Goal: Task Accomplishment & Management: Manage account settings

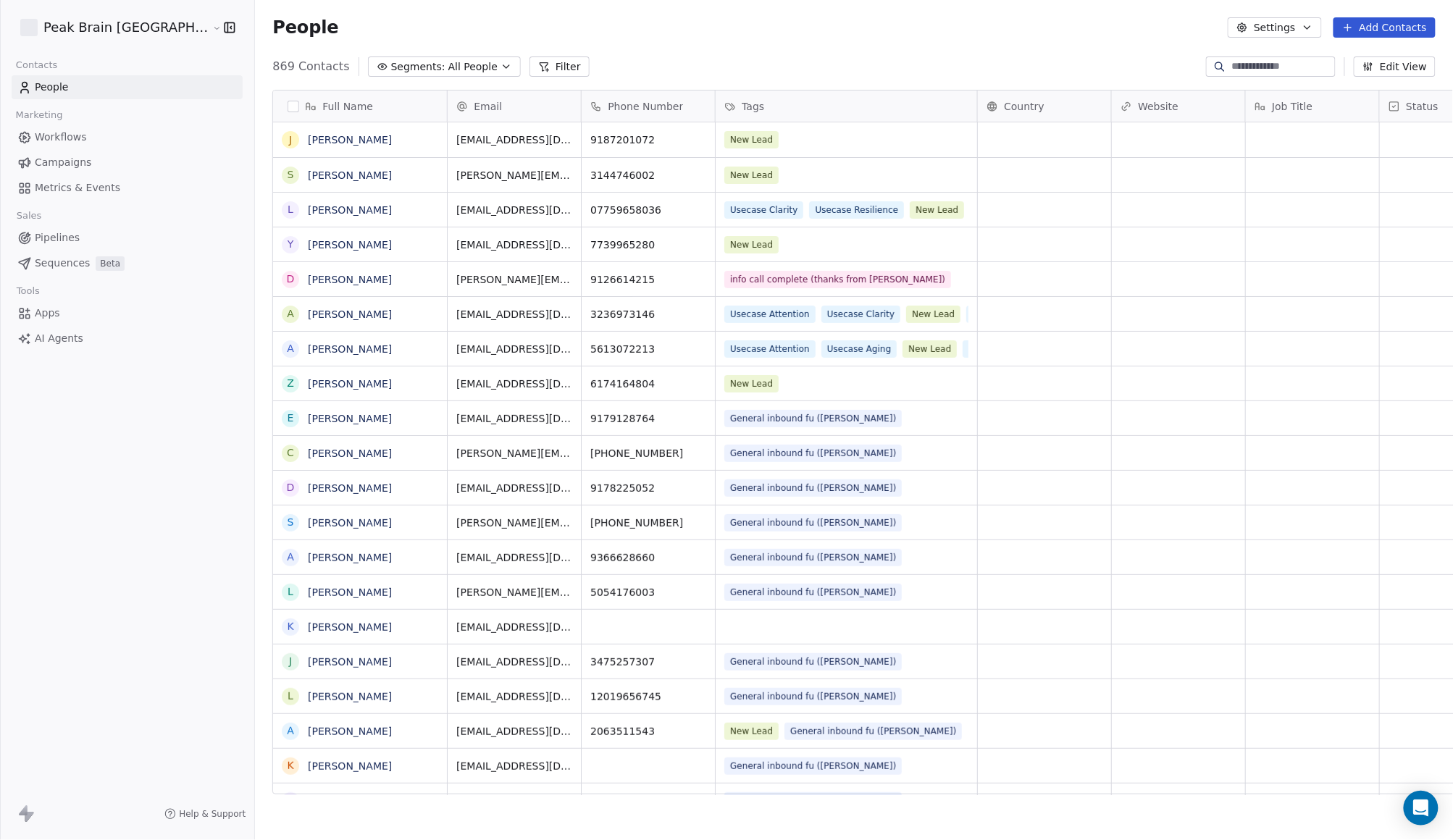
scroll to position [724, 1243]
click at [63, 127] on link "Workflows" at bounding box center [127, 137] width 231 height 24
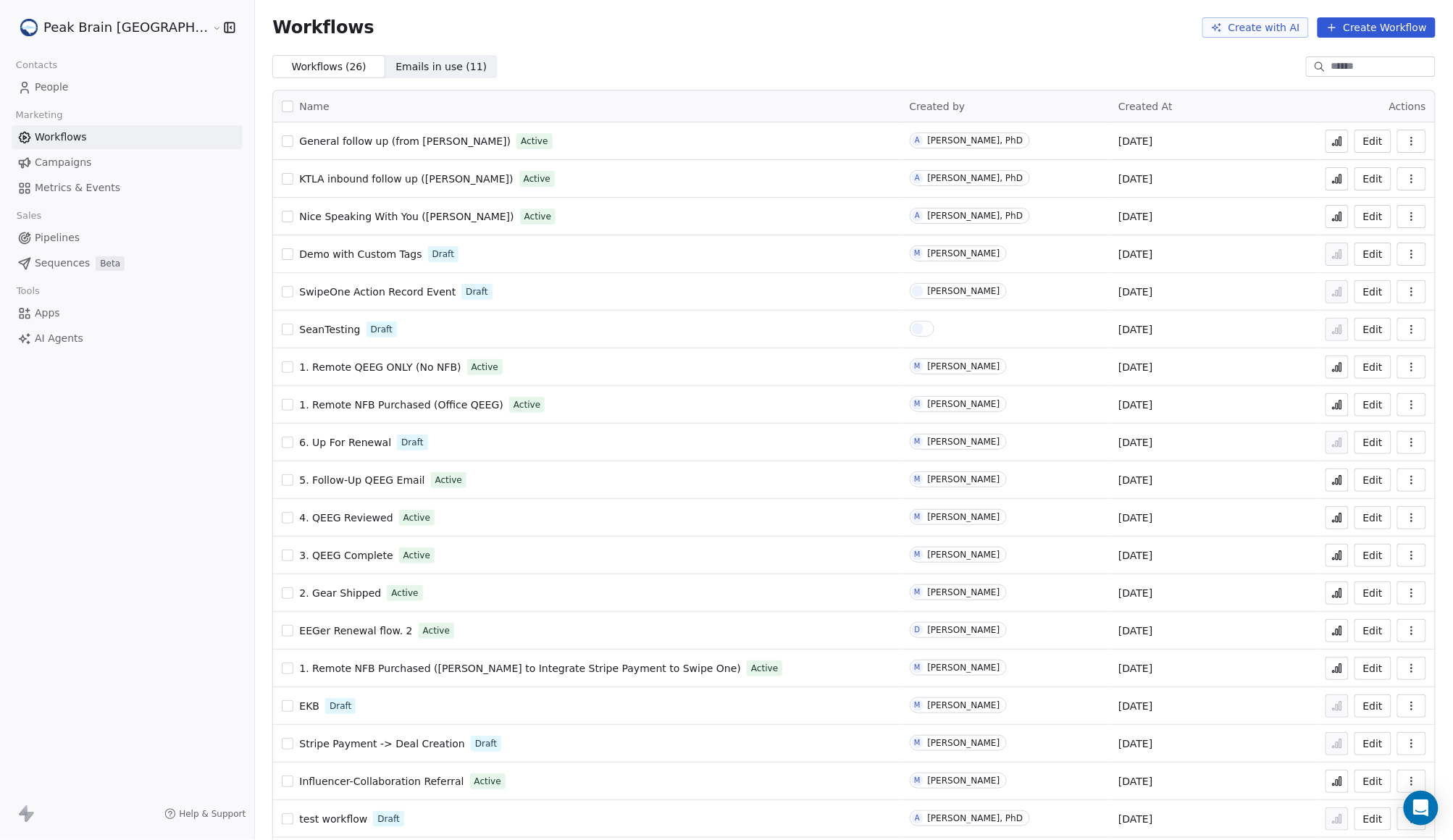
click at [78, 230] on span "Pipelines" at bounding box center [57, 237] width 45 height 15
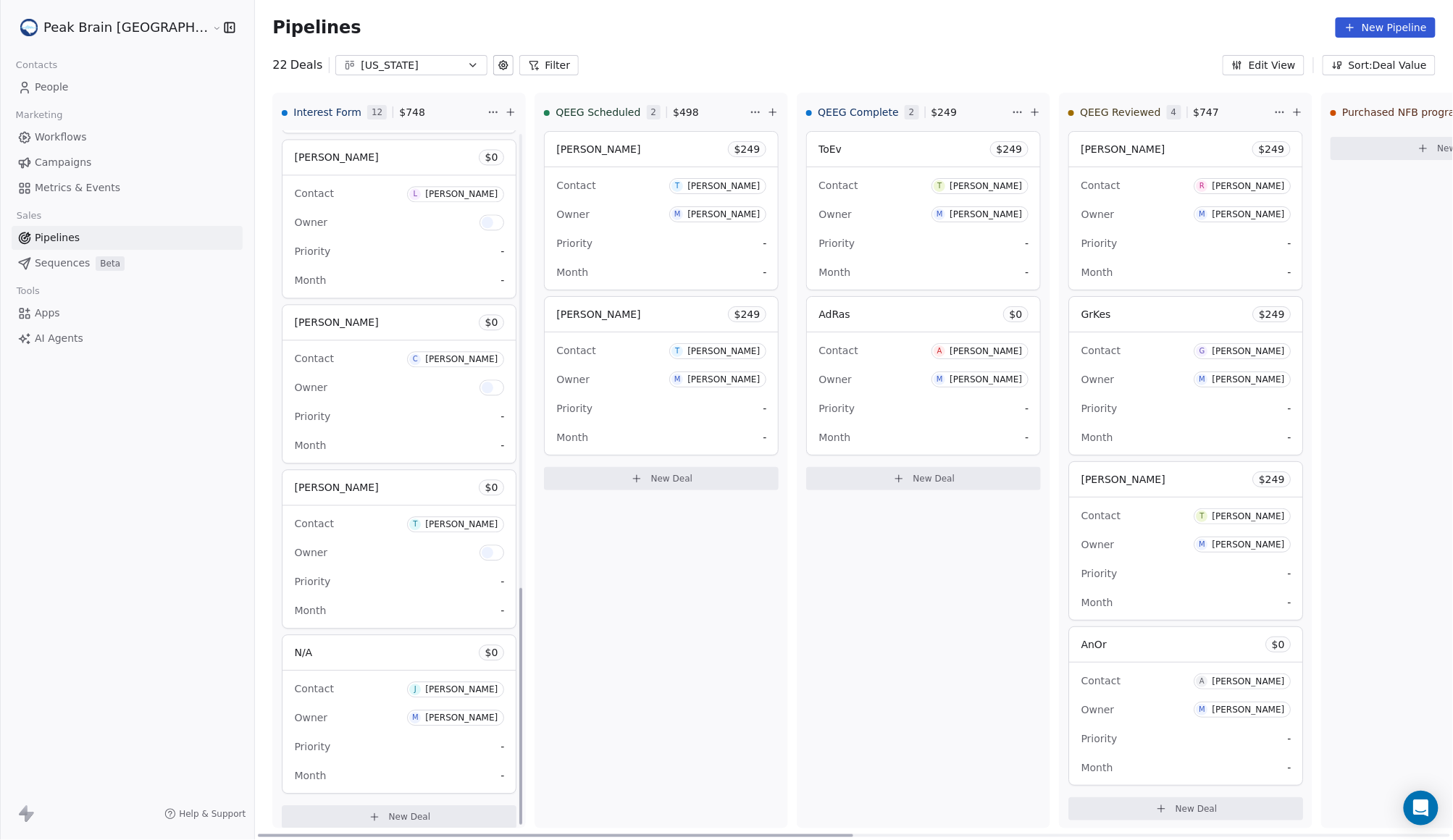
scroll to position [1336, 0]
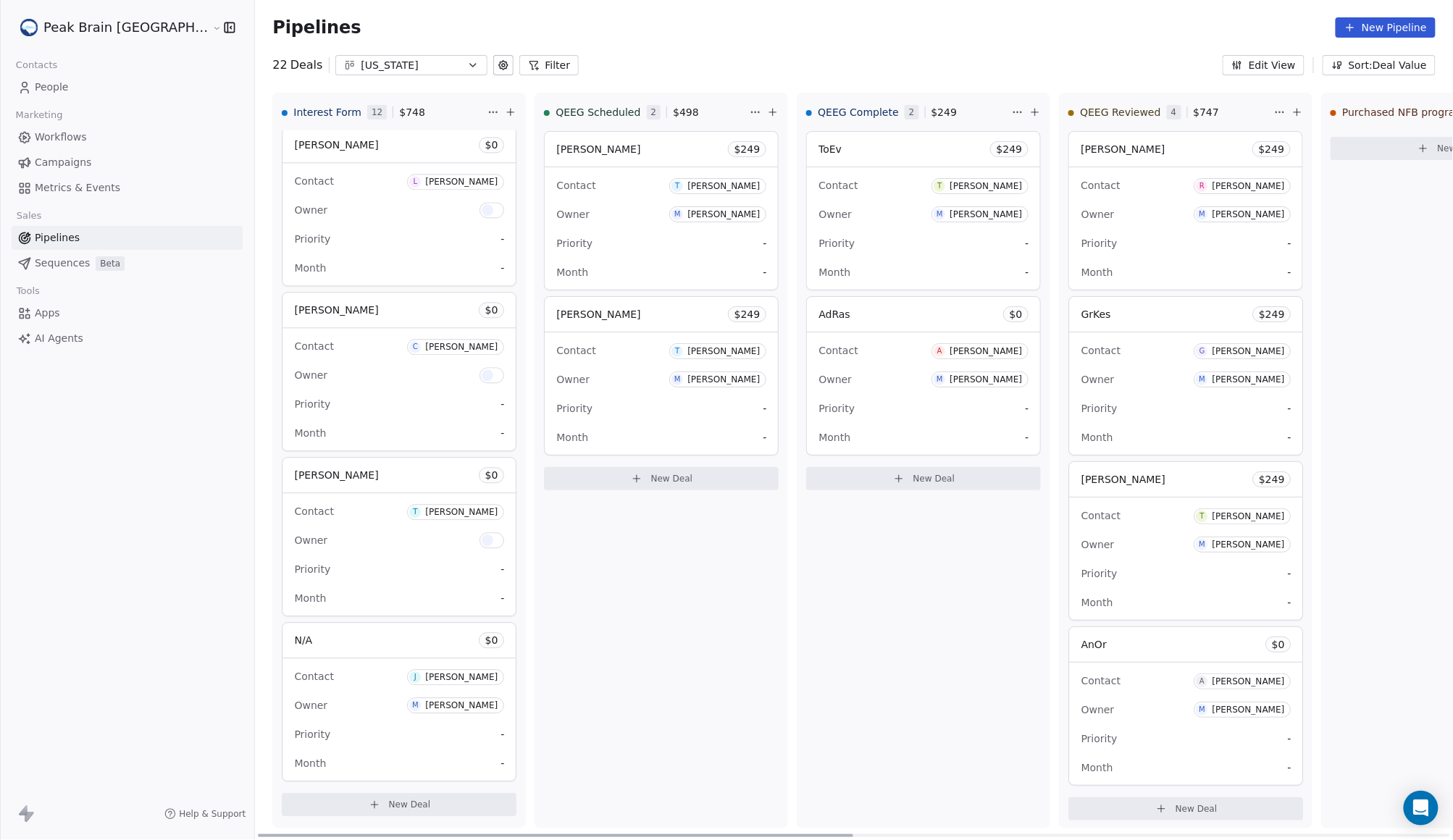
click at [399, 813] on button "New Deal" at bounding box center [398, 805] width 235 height 23
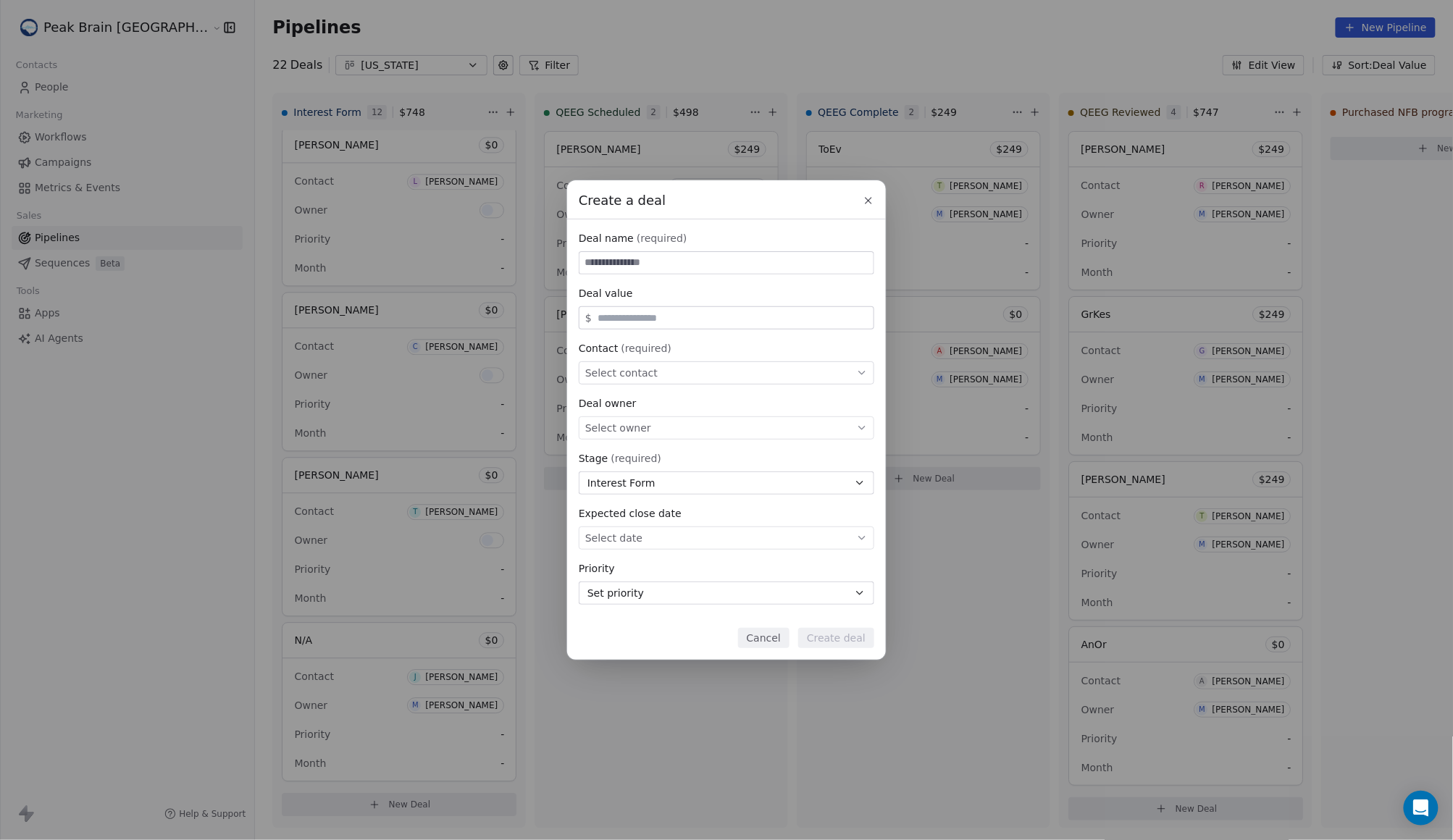
click at [622, 259] on input at bounding box center [726, 263] width 294 height 22
type input "**********"
click at [592, 320] on div "$" at bounding box center [727, 318] width 296 height 23
click at [640, 366] on span "Select contact" at bounding box center [622, 373] width 73 height 14
type input "********"
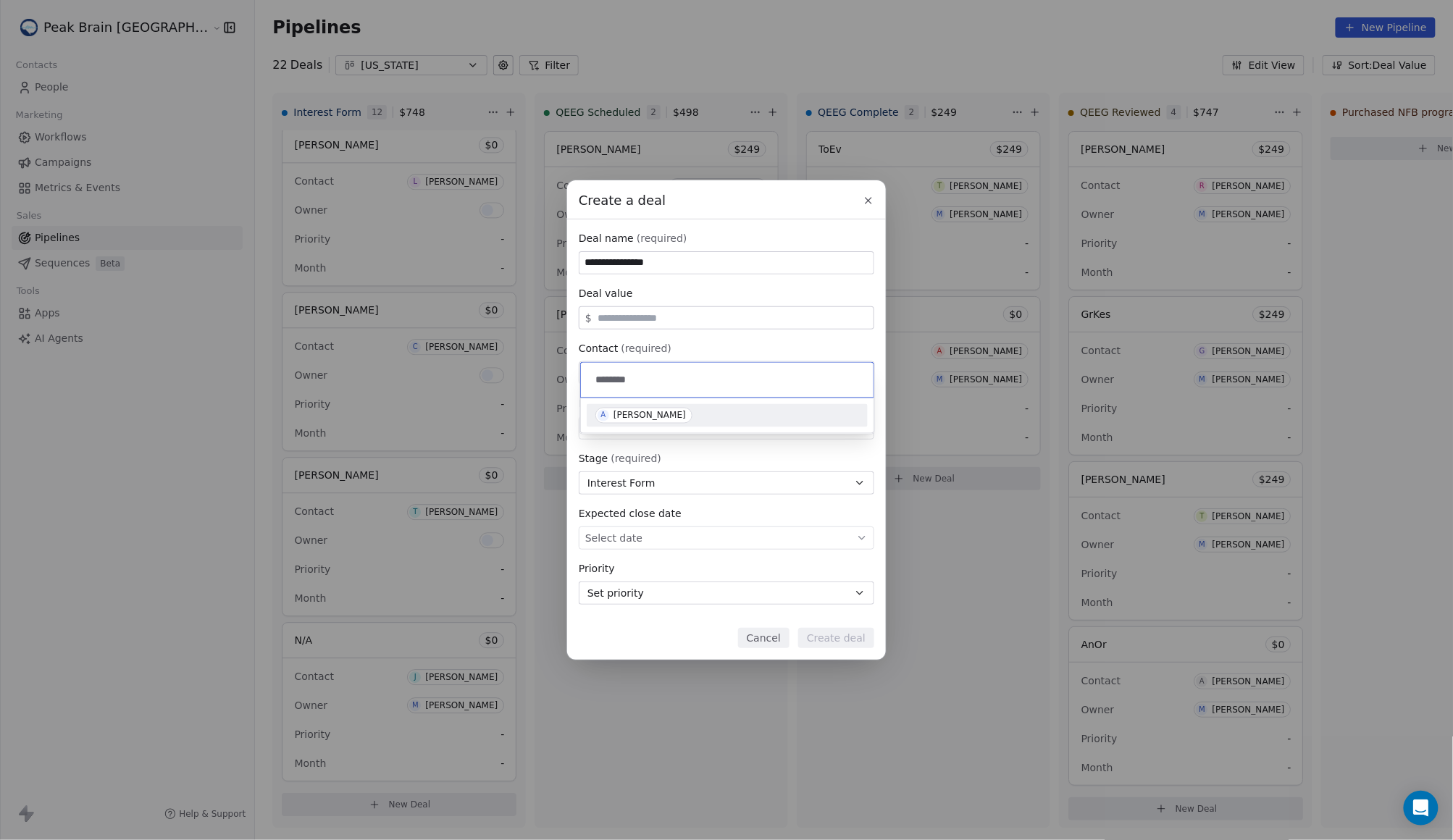
click at [683, 415] on span "A [PERSON_NAME]" at bounding box center [644, 415] width 97 height 16
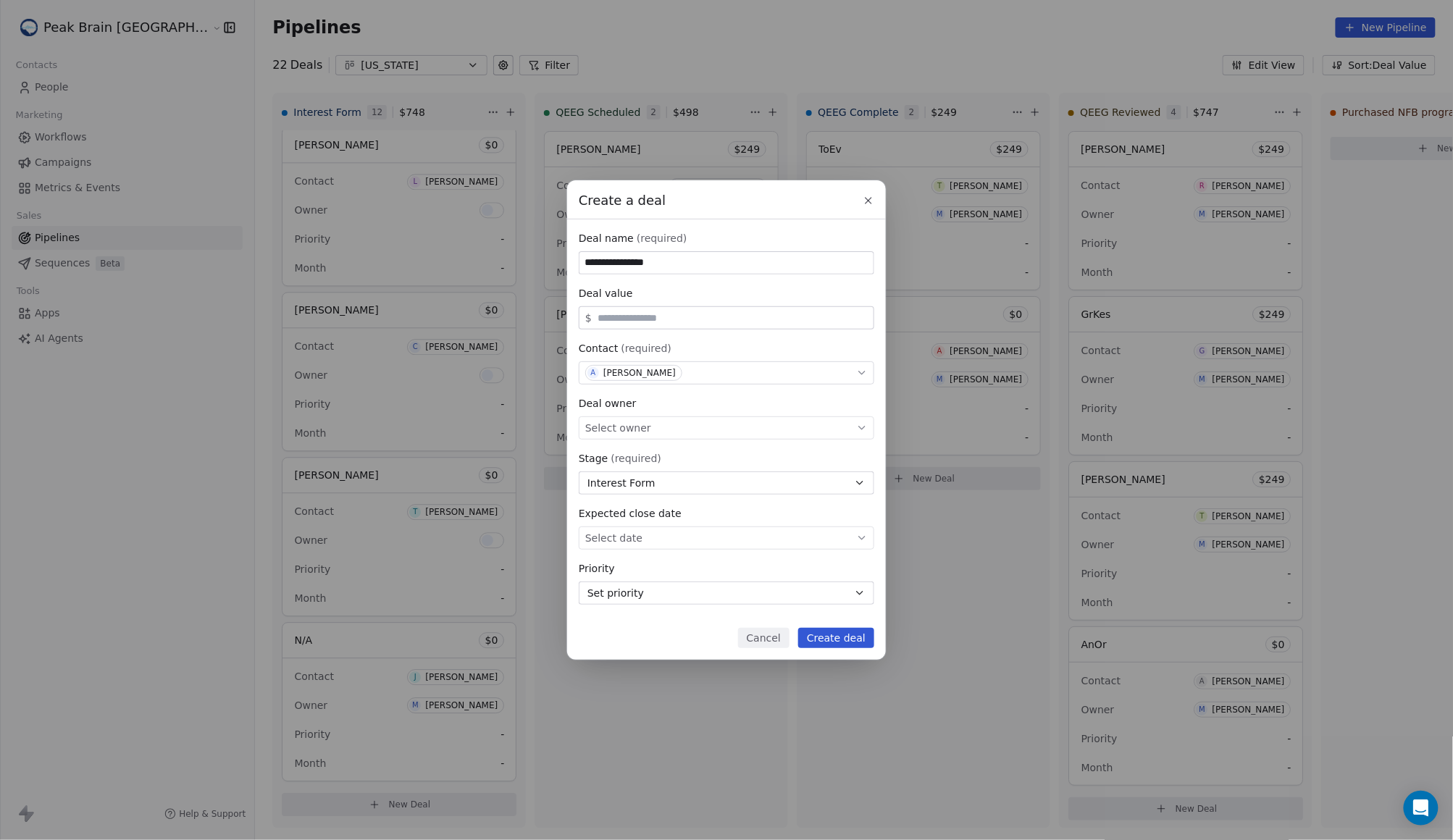
click at [826, 631] on button "Create deal" at bounding box center [836, 637] width 76 height 20
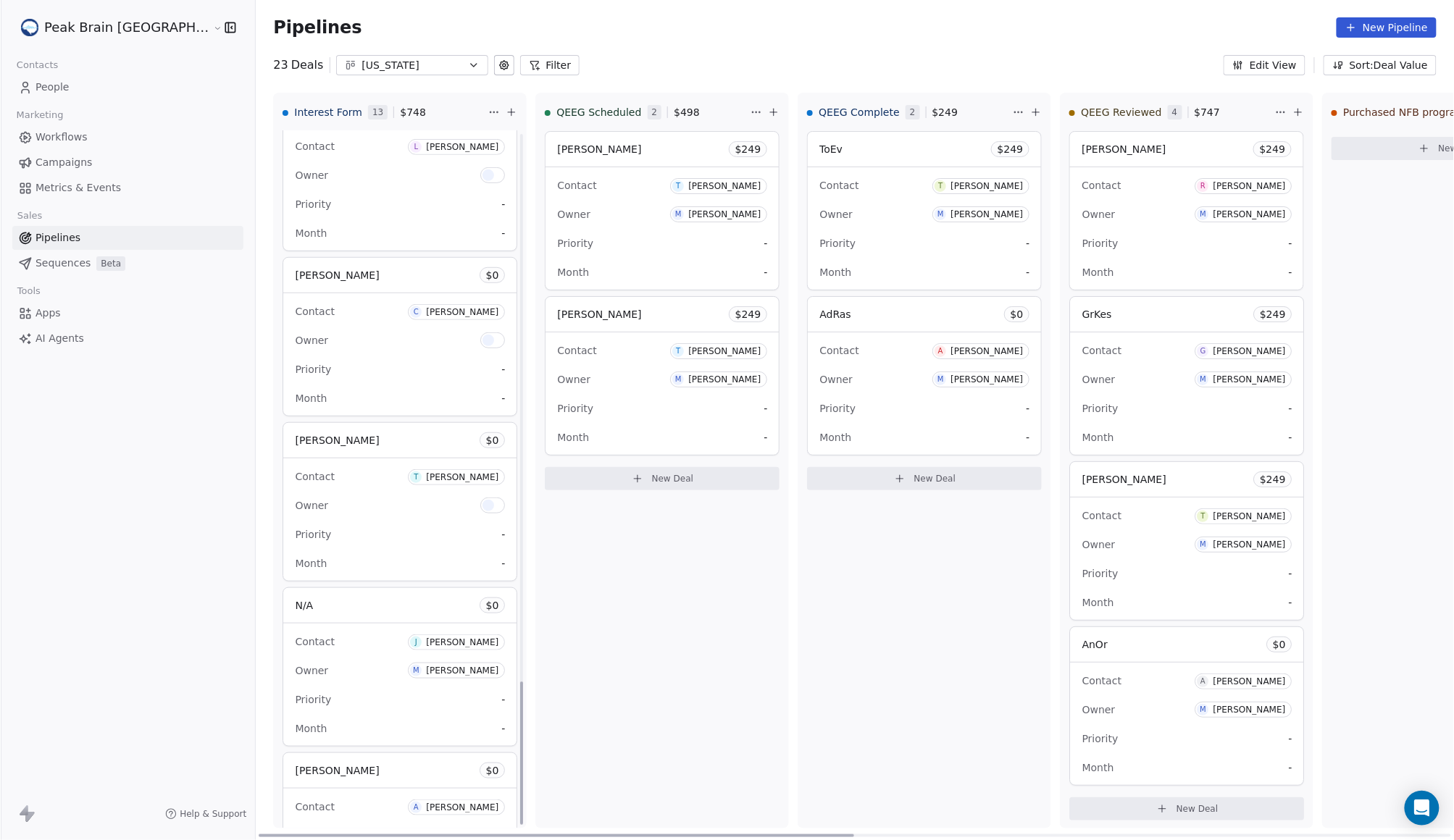
scroll to position [2664, 0]
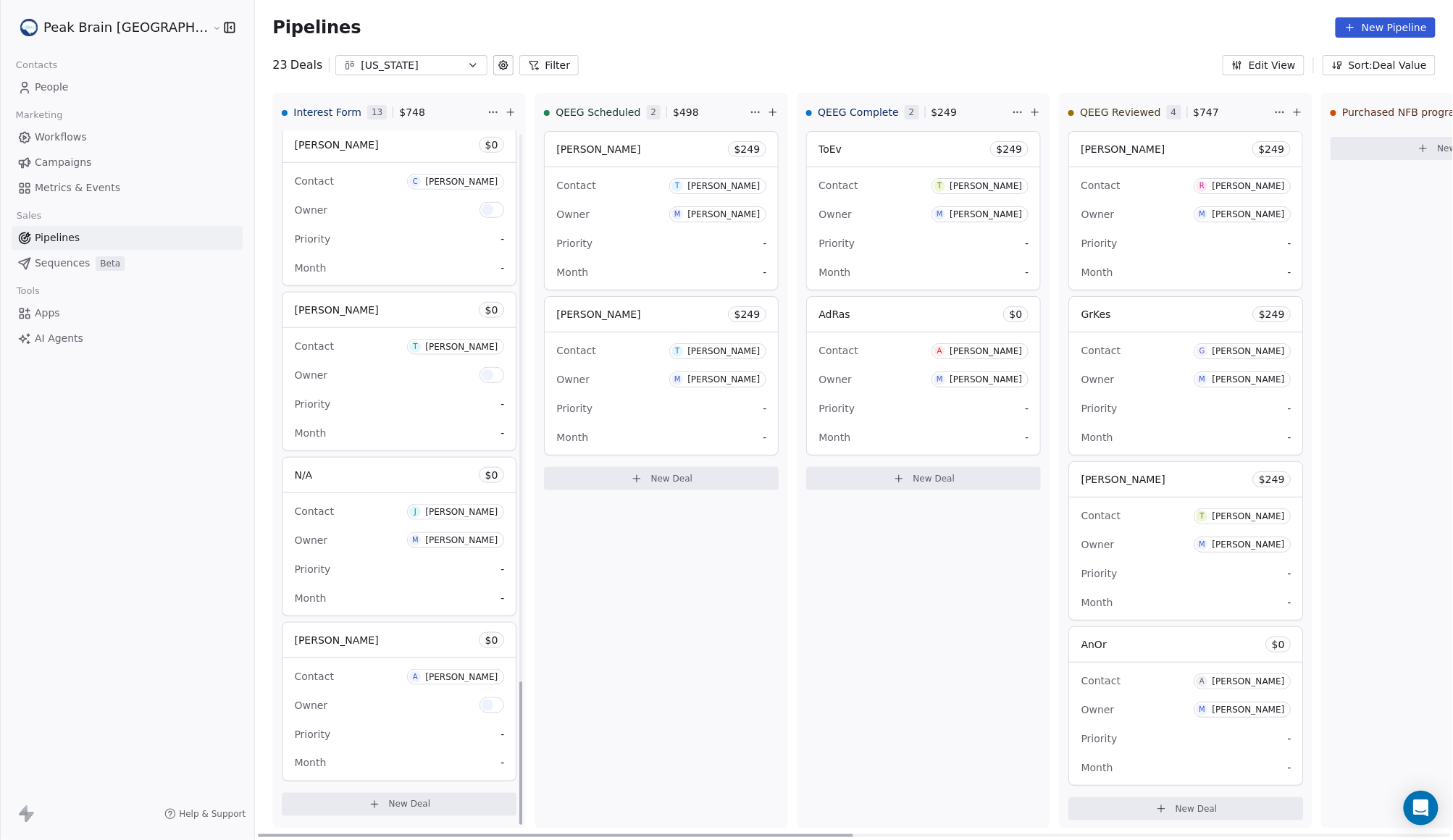
click at [333, 660] on div "Contact A [PERSON_NAME] Owner Priority - Month -" at bounding box center [398, 719] width 233 height 122
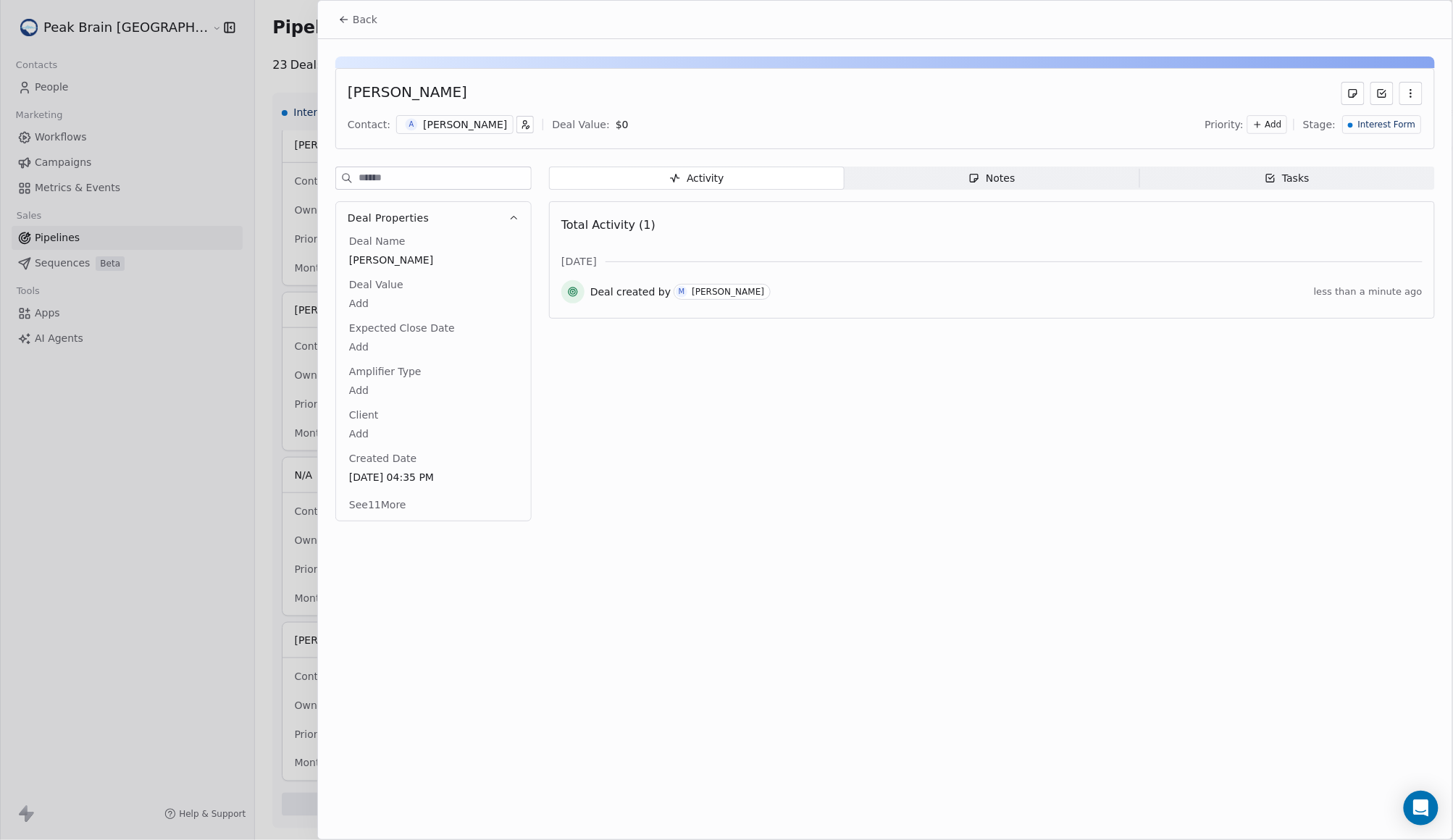
click at [996, 159] on div "[PERSON_NAME] Contact: A [PERSON_NAME] Deal Value: $ 0 Priority: Add Stage: Int…" at bounding box center [885, 284] width 1134 height 491
click at [994, 169] on span "Notes Notes" at bounding box center [993, 178] width 296 height 23
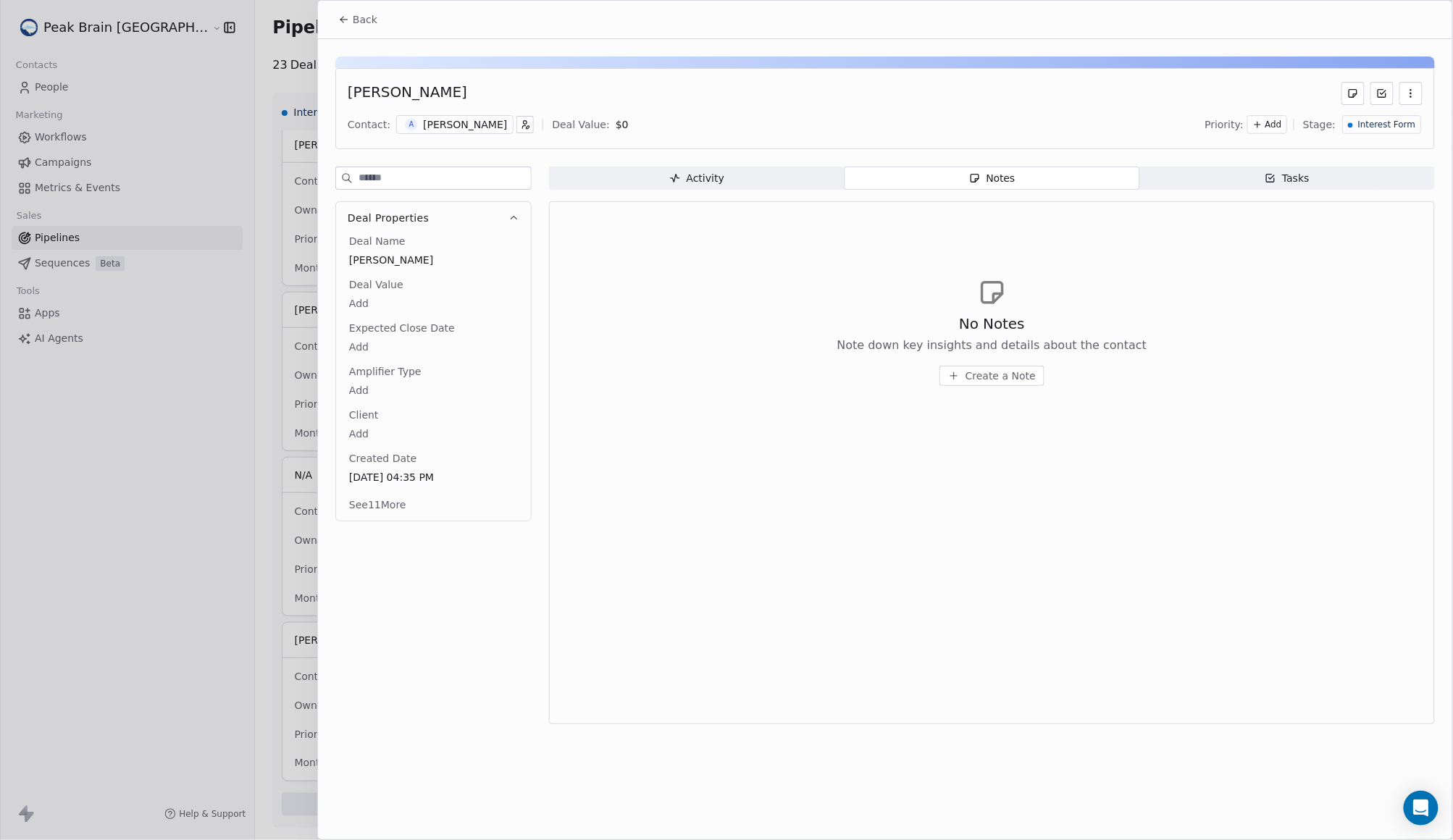
click at [990, 383] on span "Create a Note" at bounding box center [1000, 375] width 70 height 14
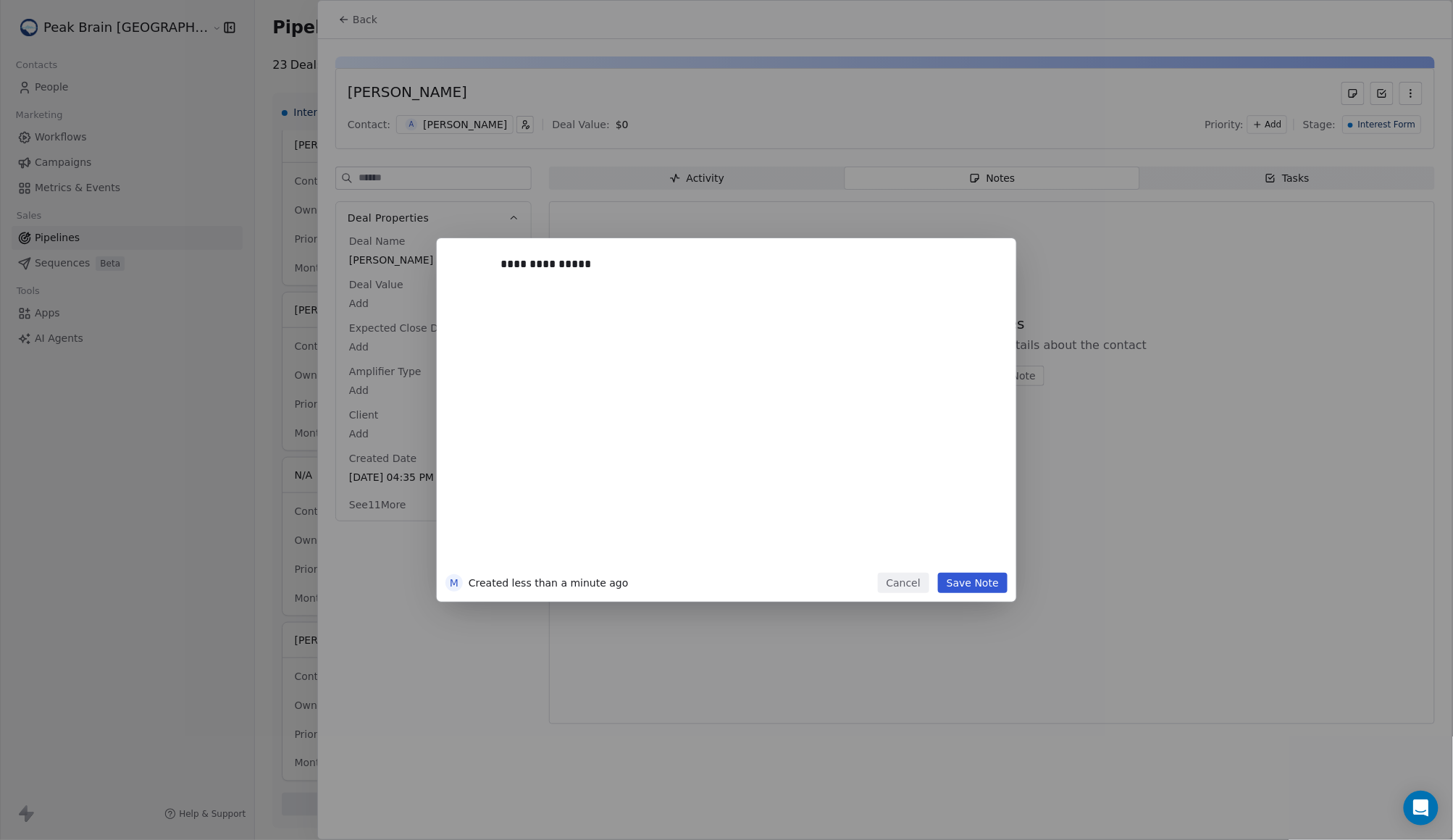
click at [985, 579] on button "Save Note" at bounding box center [972, 582] width 70 height 20
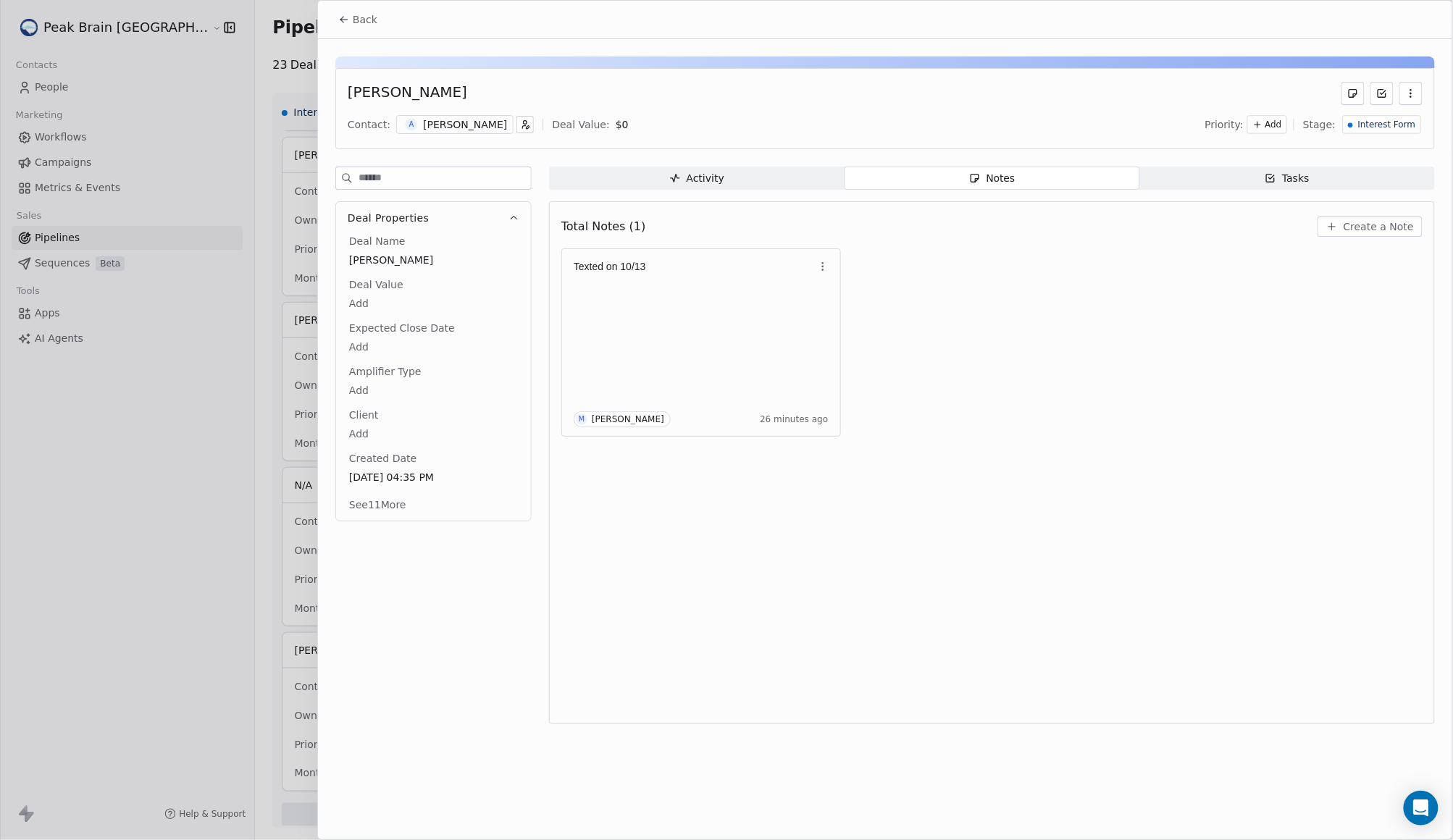
scroll to position [2636, 0]
